Goal: Communication & Community: Answer question/provide support

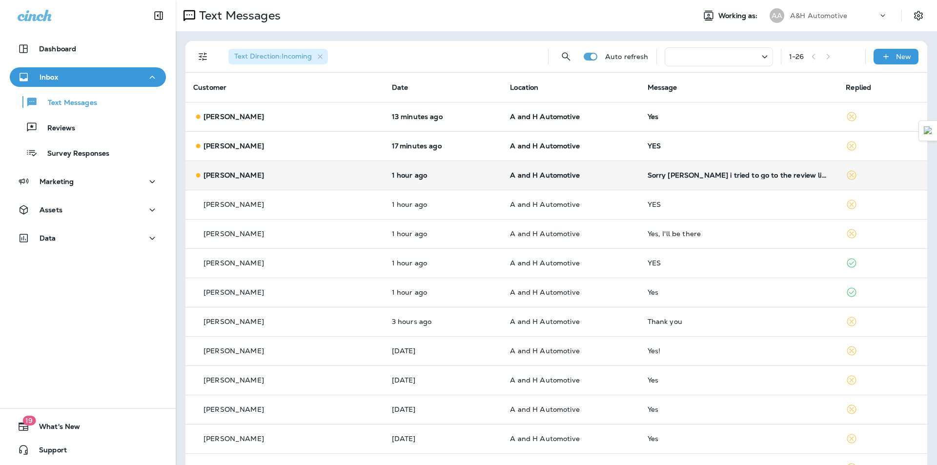
click at [616, 178] on p "A and H Automotive" at bounding box center [570, 175] width 121 height 8
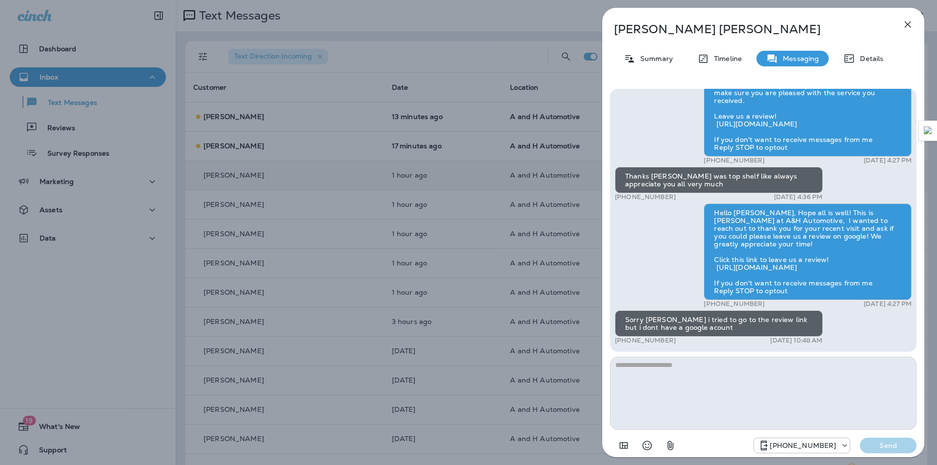
click at [420, 27] on div "[PERSON_NAME] Summary Timeline Messaging Details Hello [PERSON_NAME], This is […" at bounding box center [468, 232] width 937 height 465
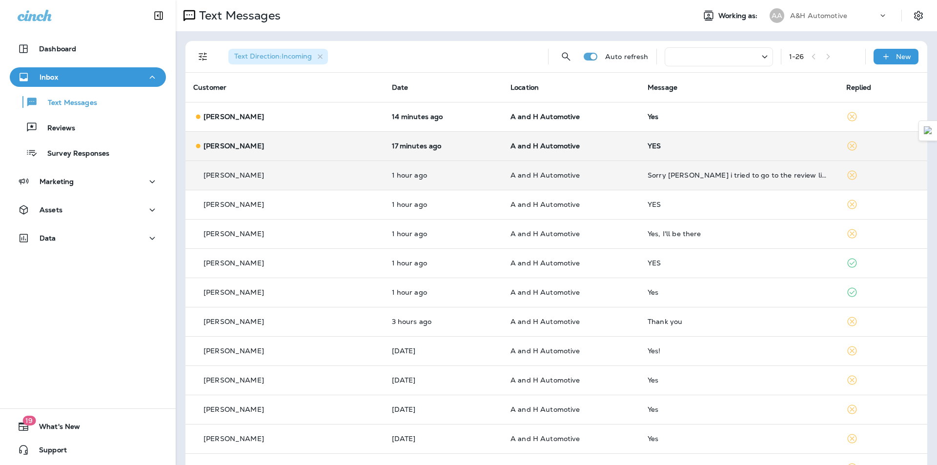
click at [572, 140] on td "A and H Automotive" at bounding box center [570, 145] width 137 height 29
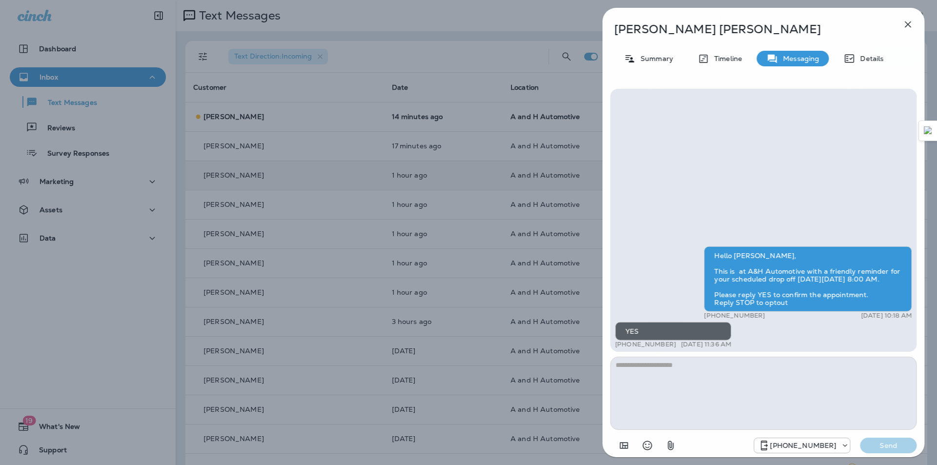
click at [320, 47] on div "[PERSON_NAME] Summary Timeline Messaging Details Hello [PERSON_NAME], This is a…" at bounding box center [468, 232] width 937 height 465
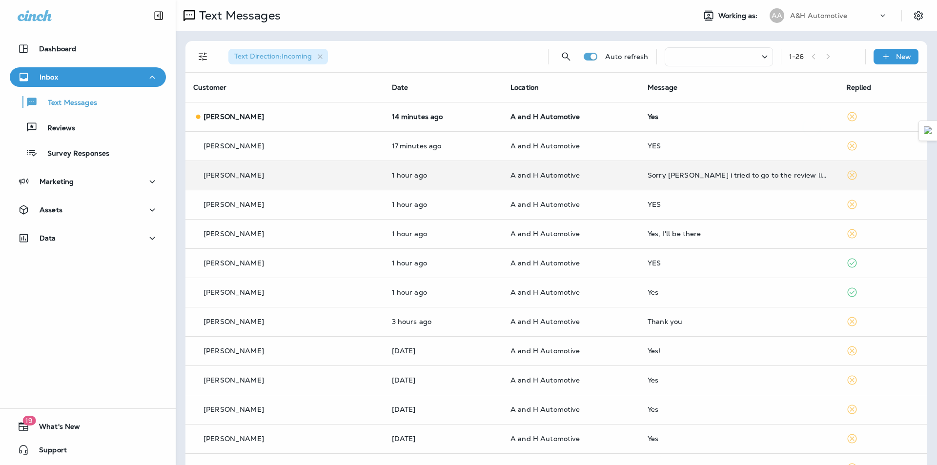
click at [356, 117] on div at bounding box center [468, 232] width 937 height 465
click at [356, 117] on div "[PERSON_NAME]" at bounding box center [284, 117] width 183 height 10
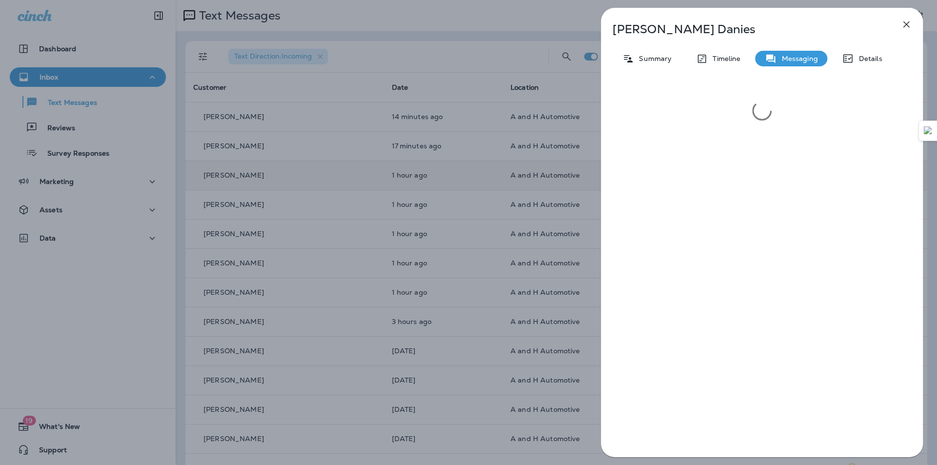
click at [458, 38] on div "[PERSON_NAME] Summary Timeline Messaging Details" at bounding box center [467, 232] width 937 height 465
